Goal: Check status

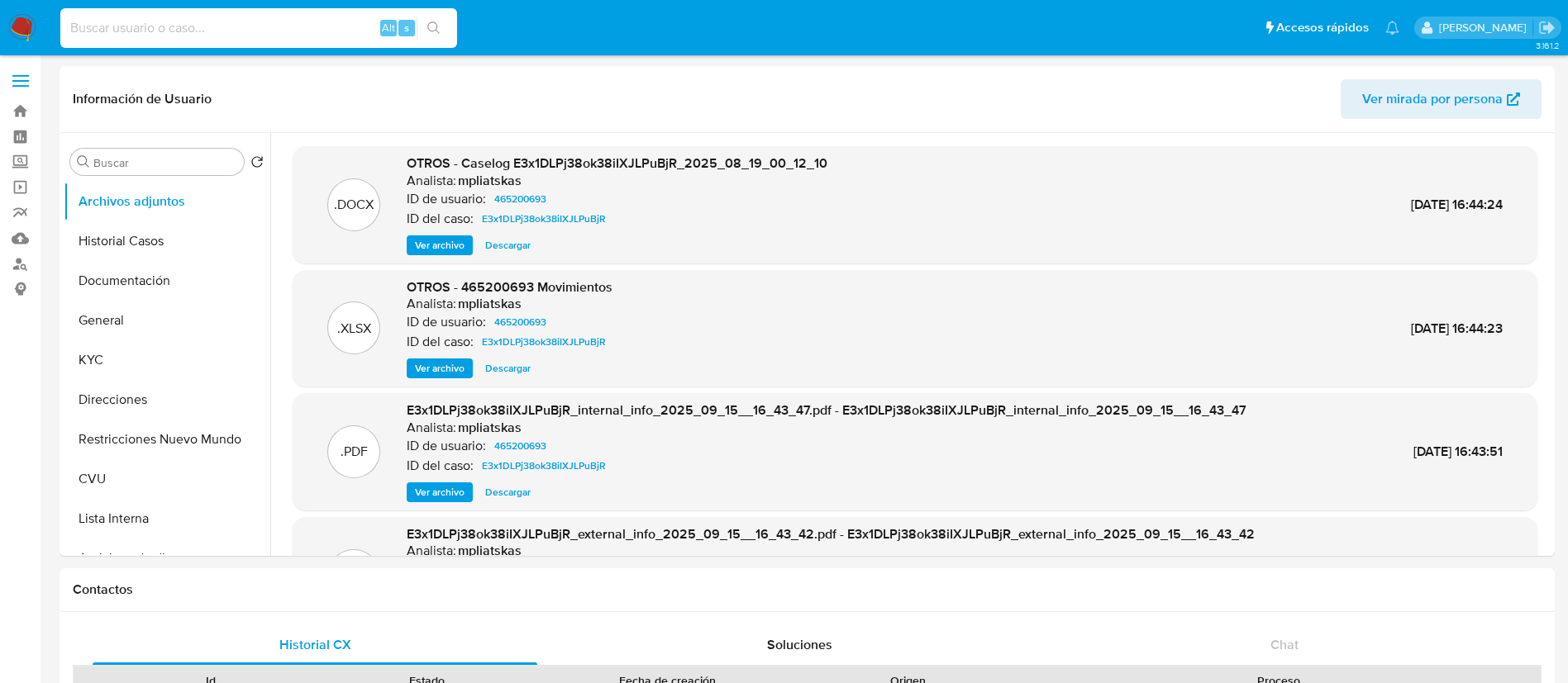
select select "10"
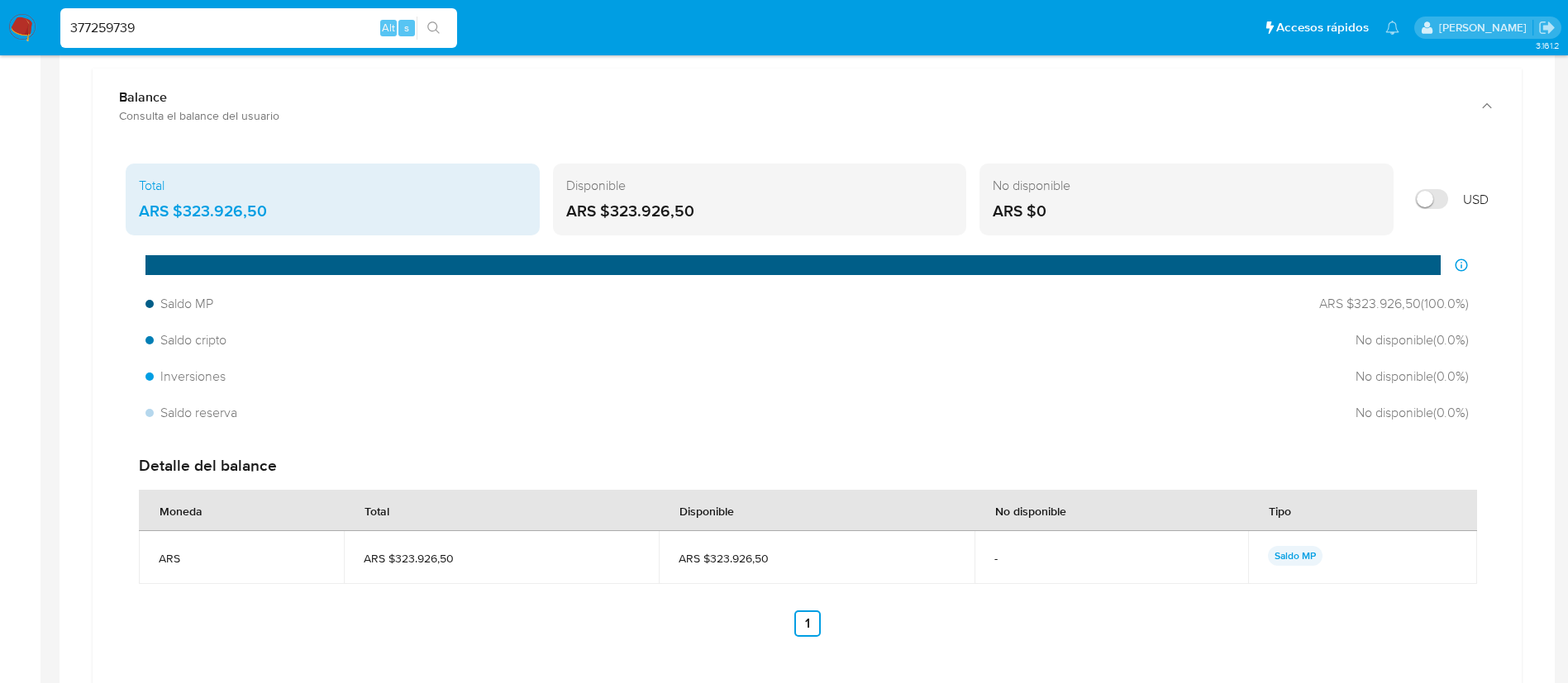
scroll to position [93, 0]
type input "377259739"
click at [424, 32] on button "search-icon" at bounding box center [433, 29] width 33 height 24
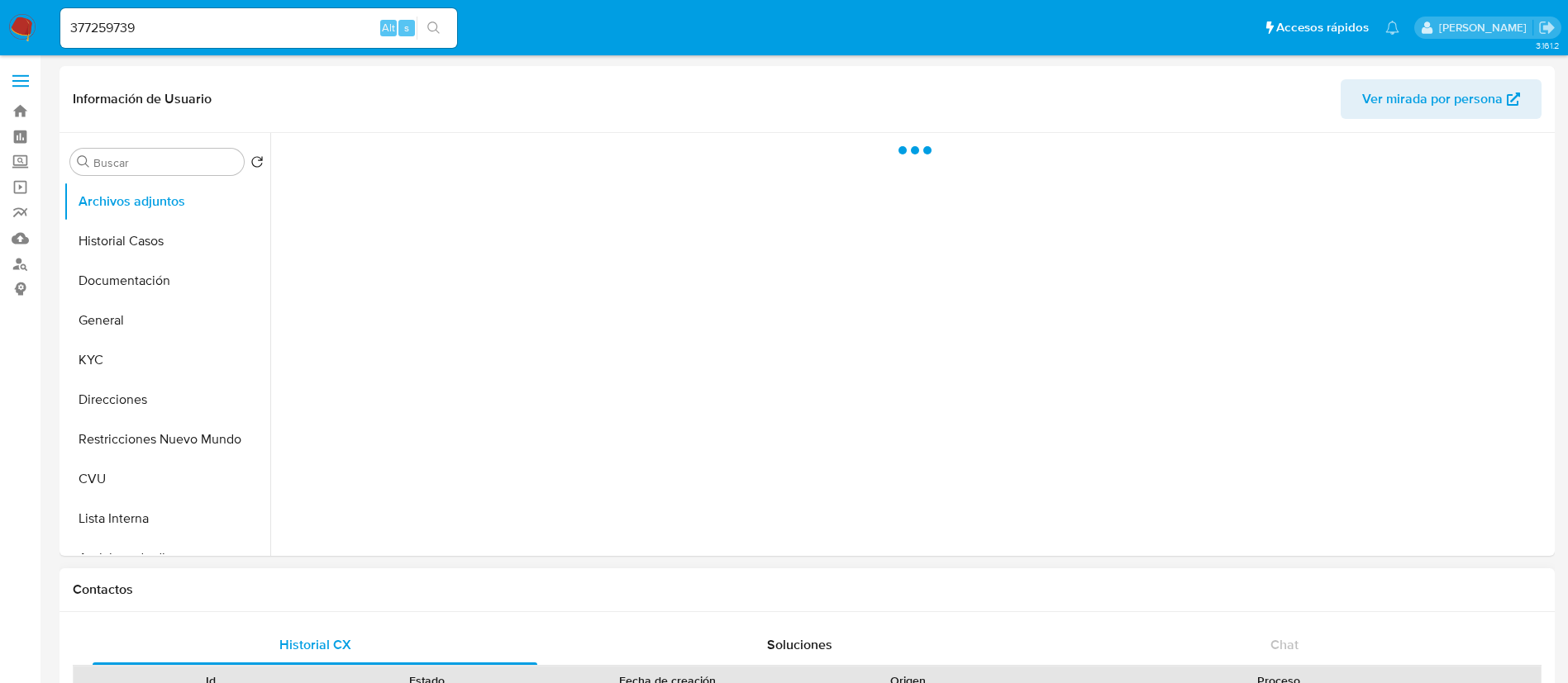
select select "10"
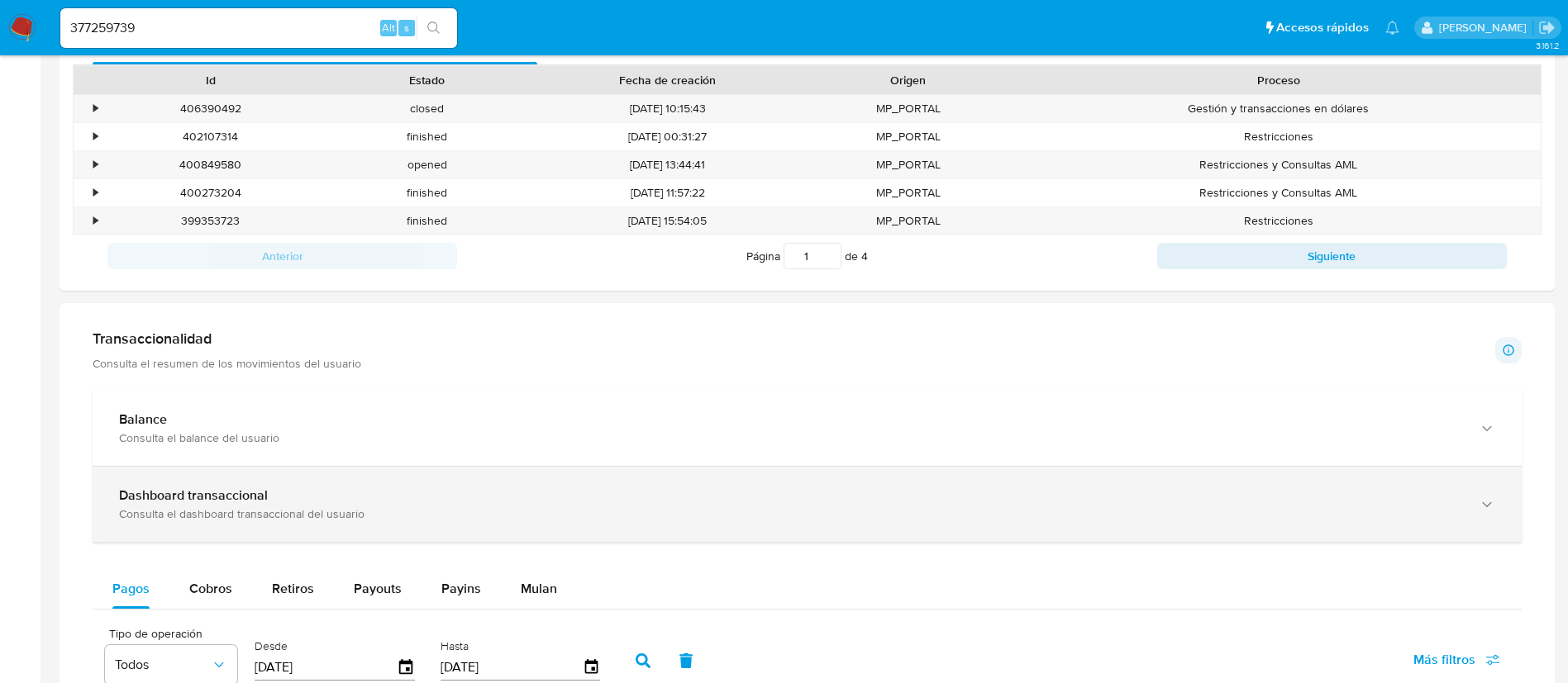
scroll to position [620, 0]
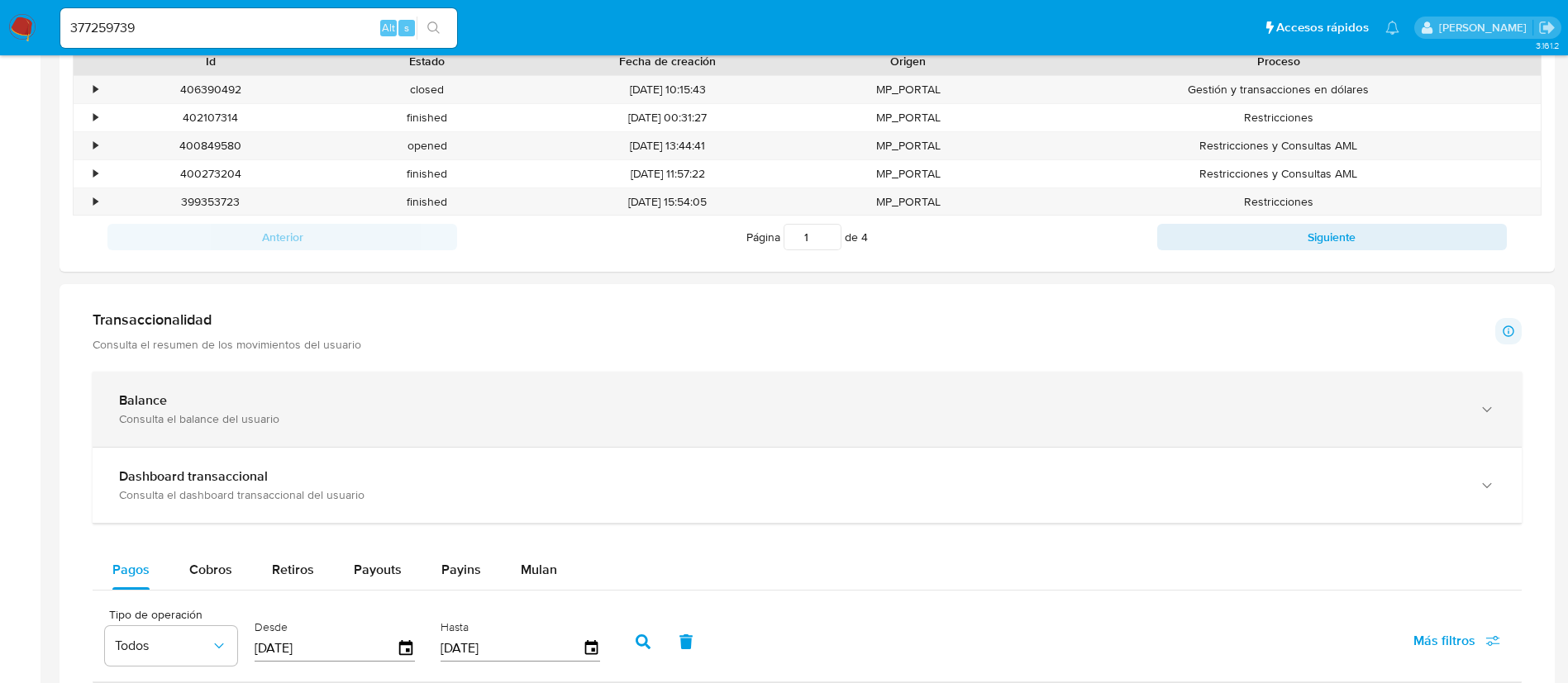
click at [661, 436] on div "Balance Consulta el balance del usuario" at bounding box center [807, 409] width 1429 height 75
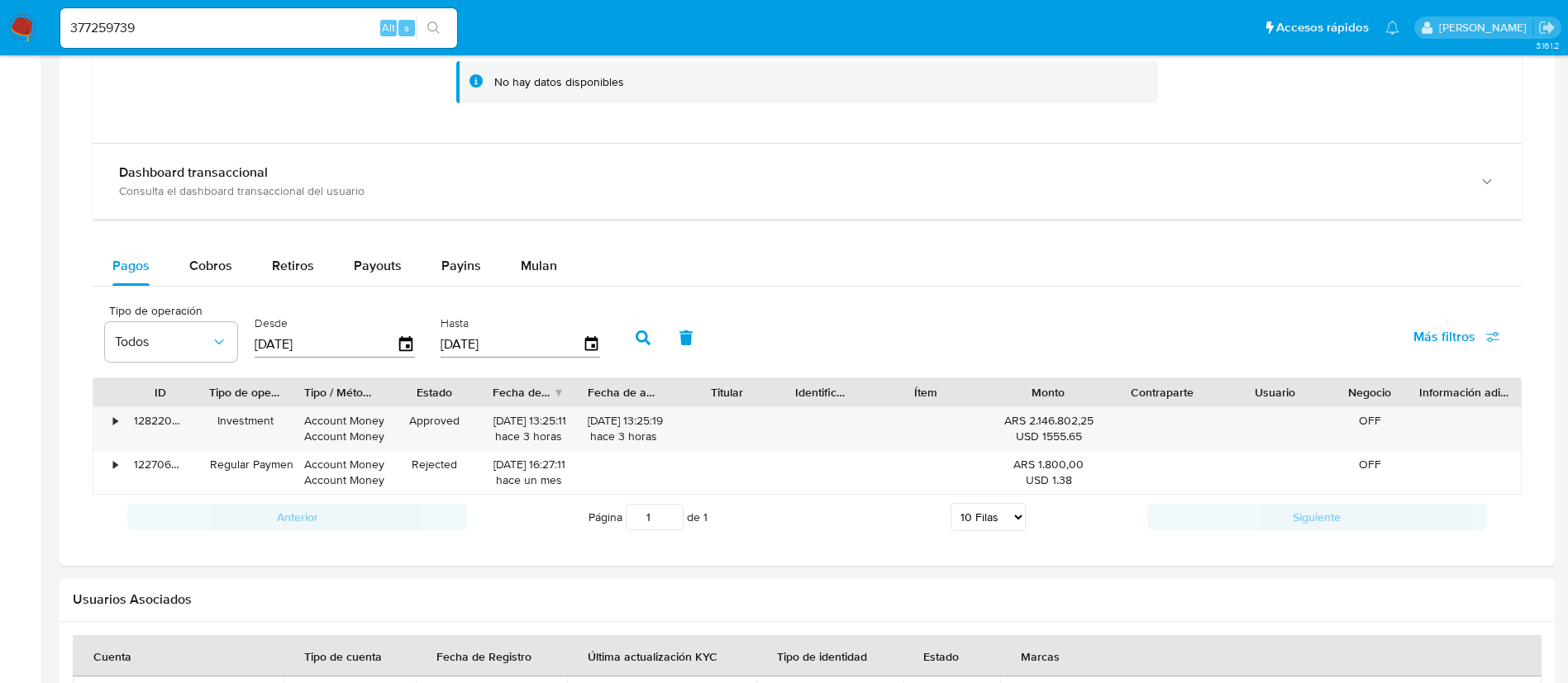
scroll to position [987, 0]
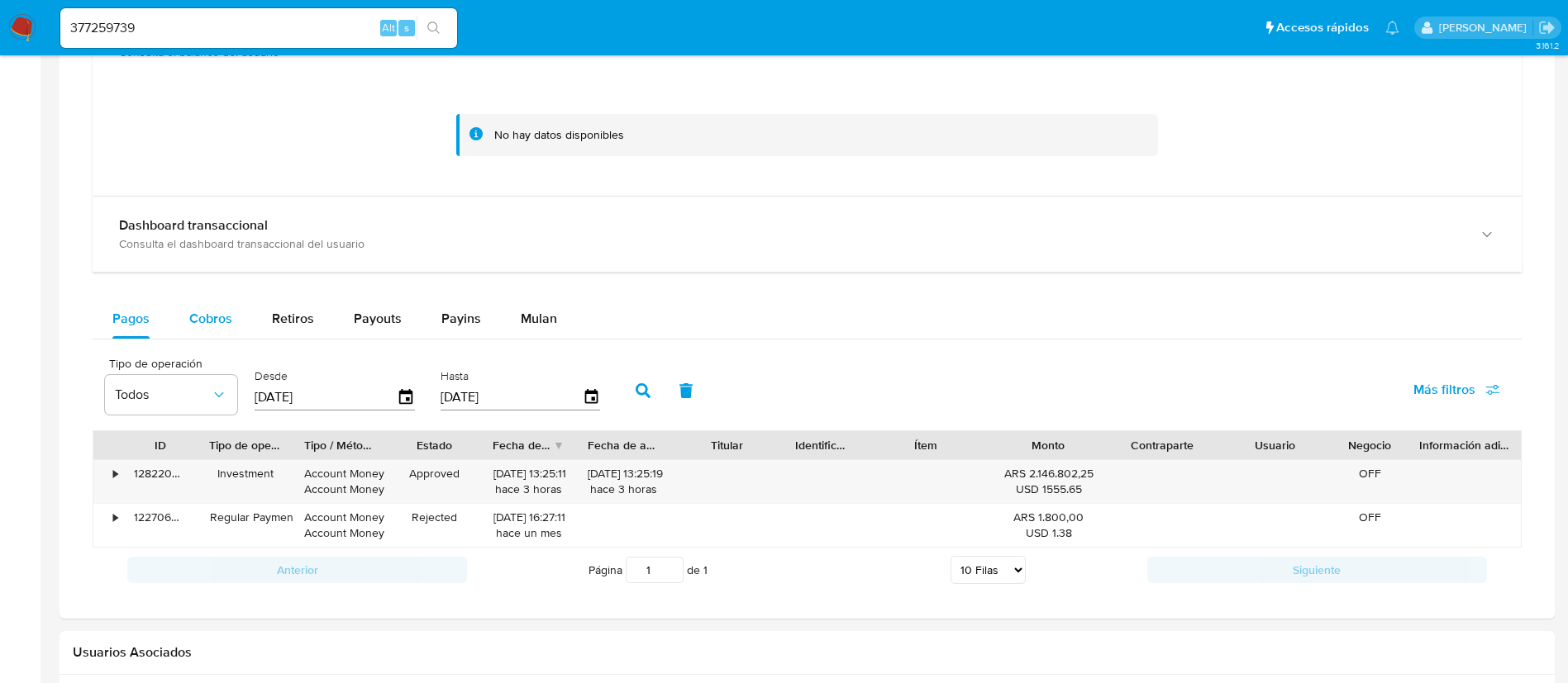
click at [222, 317] on span "Cobros" at bounding box center [211, 318] width 43 height 19
select select "10"
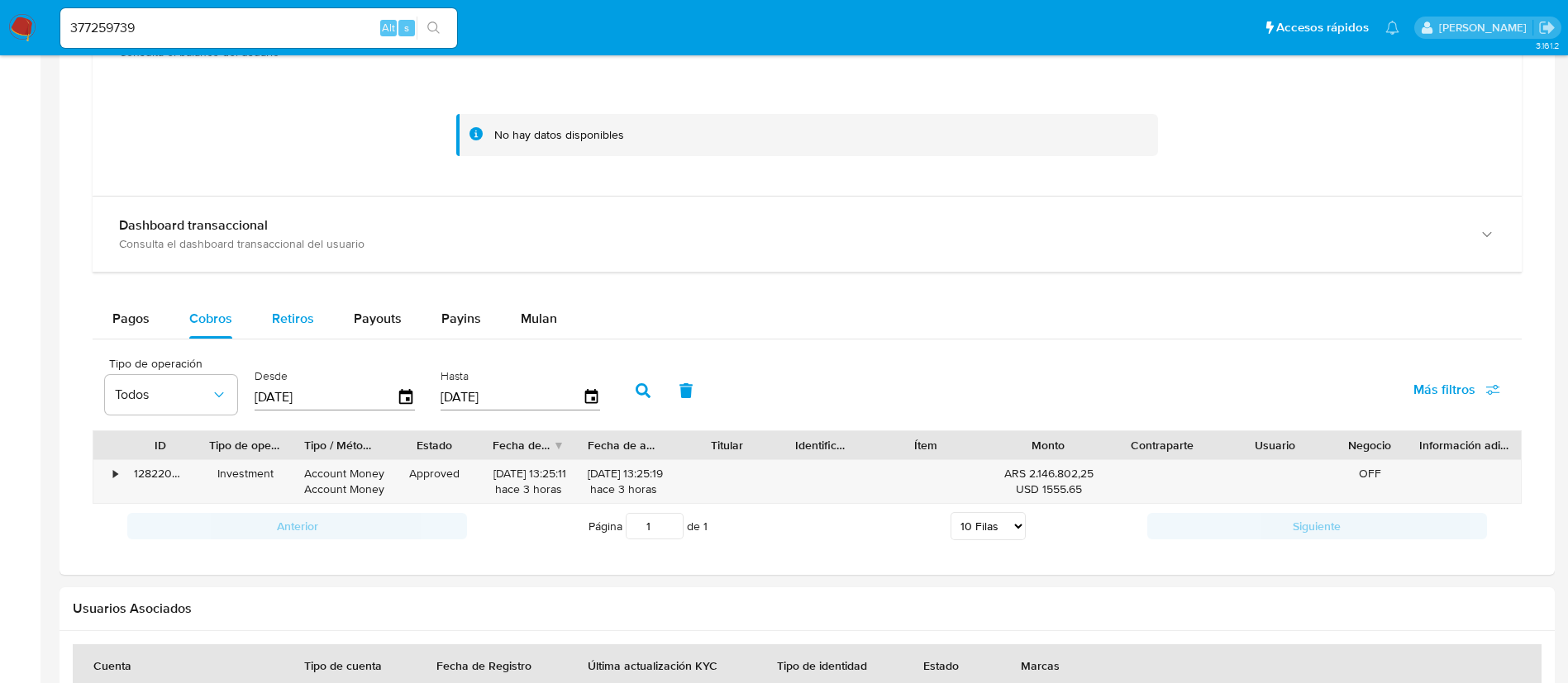
click at [315, 324] on button "Retiros" at bounding box center [292, 319] width 82 height 39
select select "10"
